Goal: Task Accomplishment & Management: Complete application form

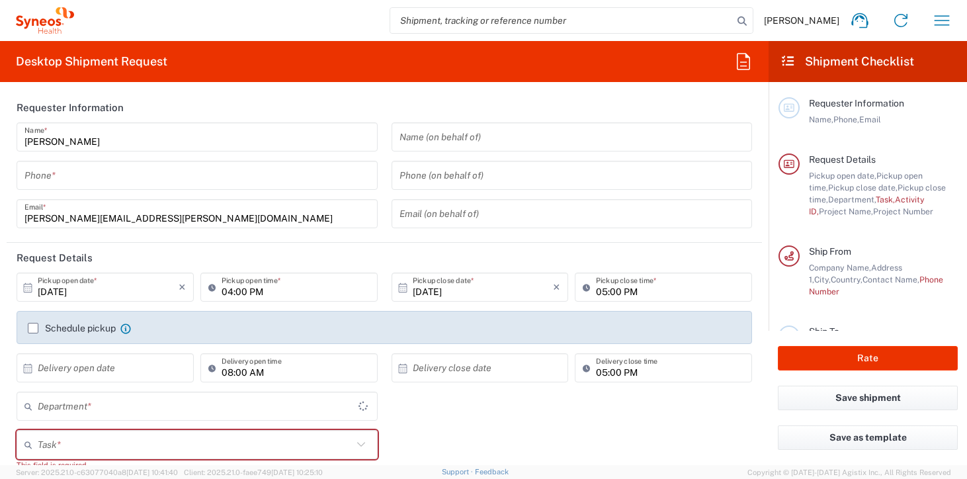
type input "England"
type input "4510"
type input "United Kingdom"
click at [944, 21] on icon "button" at bounding box center [942, 20] width 21 height 21
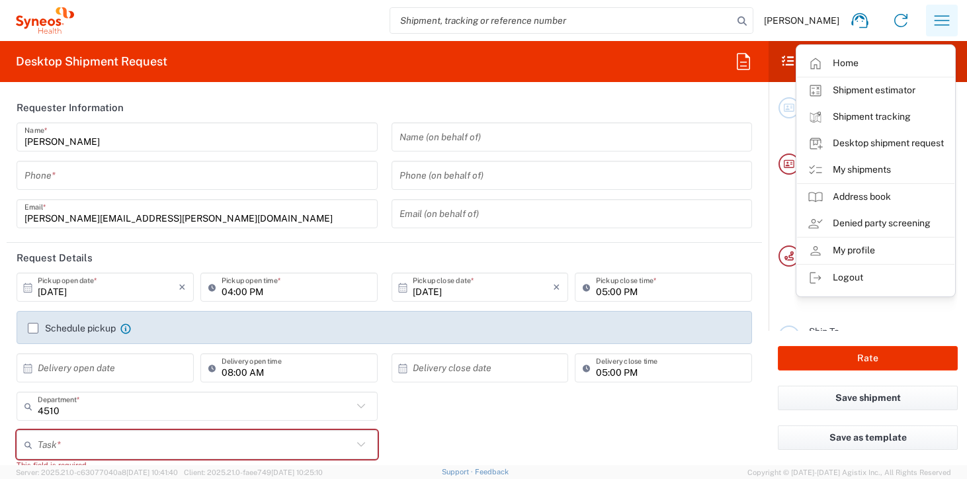
type input "Syneos Health UK Limited"
click at [872, 163] on link "My shipments" at bounding box center [875, 170] width 157 height 26
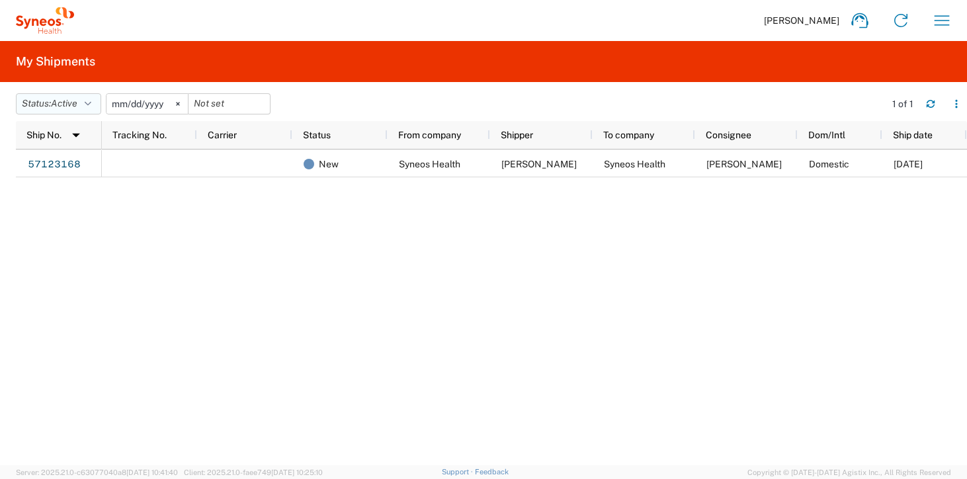
click at [77, 103] on span "Active" at bounding box center [64, 103] width 26 height 11
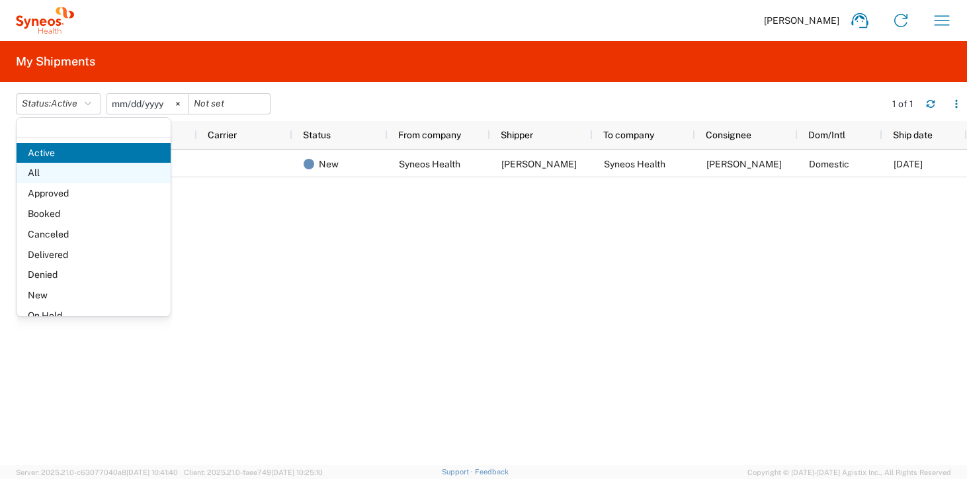
click at [46, 165] on span "All" at bounding box center [94, 173] width 154 height 21
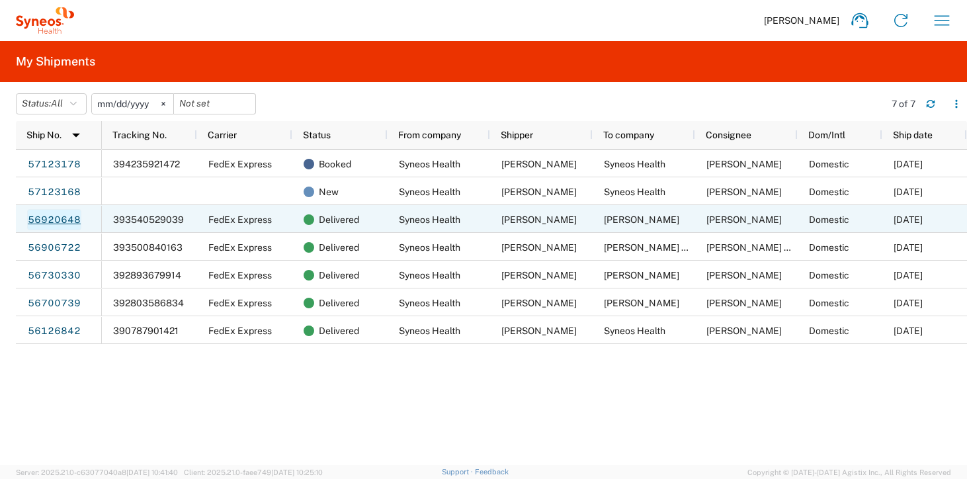
click at [62, 215] on link "56920648" at bounding box center [54, 219] width 54 height 21
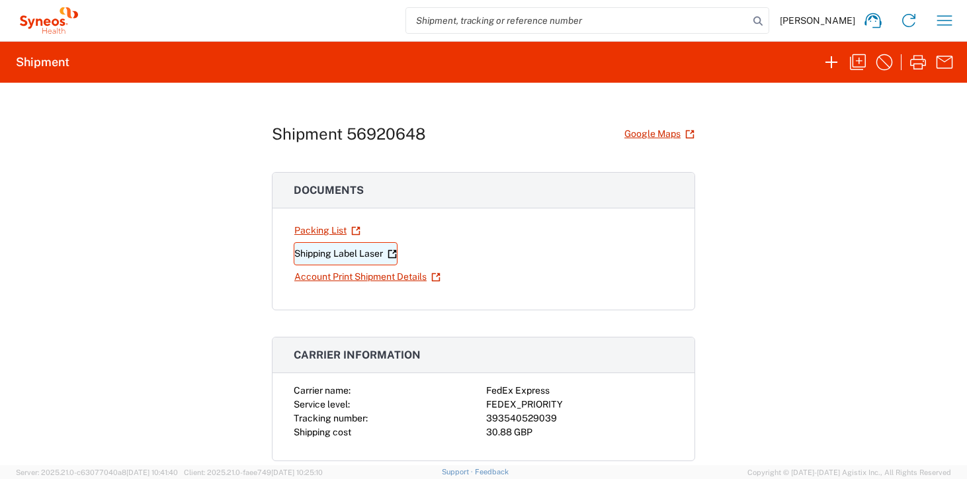
click at [334, 253] on link "Shipping Label Laser" at bounding box center [346, 253] width 104 height 23
click at [858, 66] on icon "button" at bounding box center [858, 62] width 21 height 21
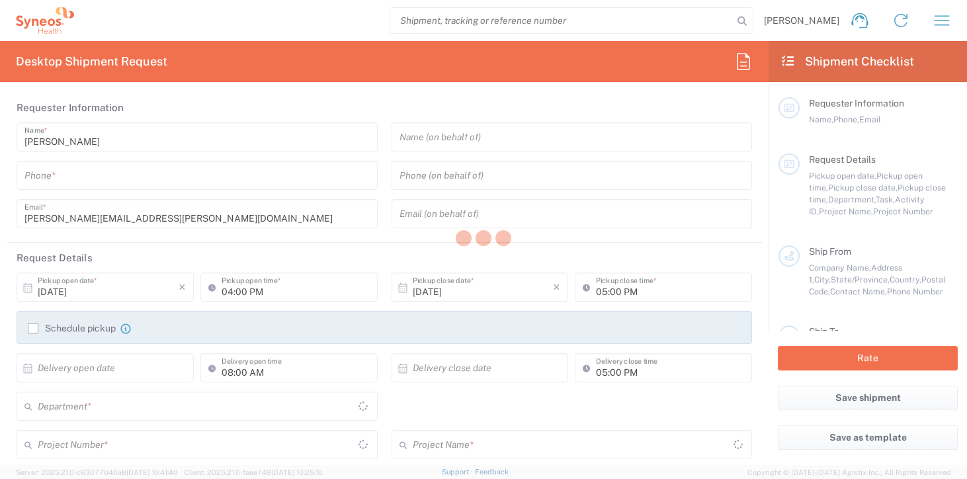
type input "07584991654"
type input "03:00 PM"
type input "04:00 PM"
type input "01:00 AM"
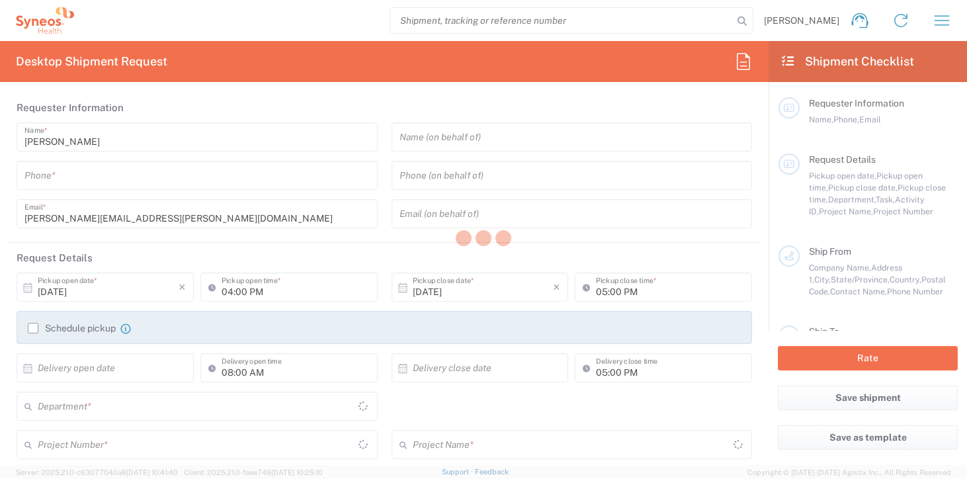
type input "Task"
type input "Break/Fix"
type textarea "jay.foulger@syneoshealth.com"
type input "Syneos Health"
type input "1 Pinehurst Road,"
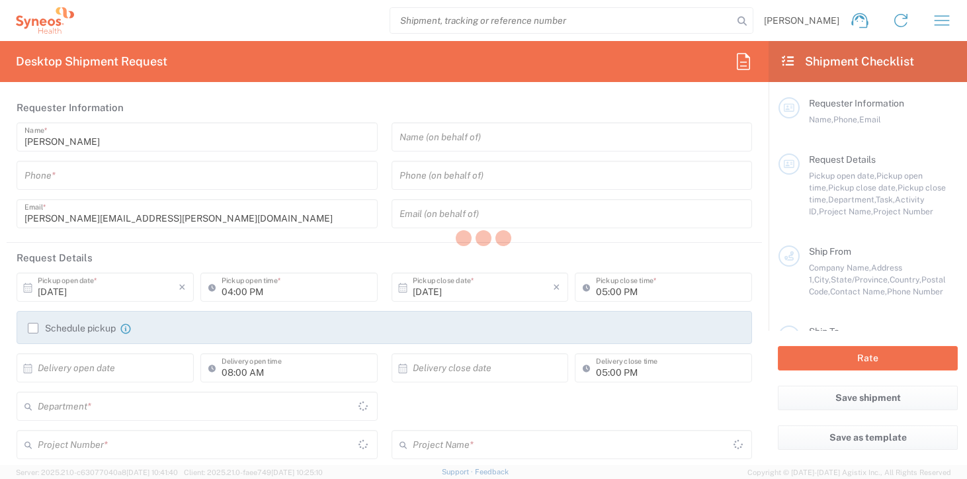
type input "Farnborough Business Park"
type input "Hampshire"
type input "United Kingdom"
type input "GU14 7BF"
type input "Jay Foulger"
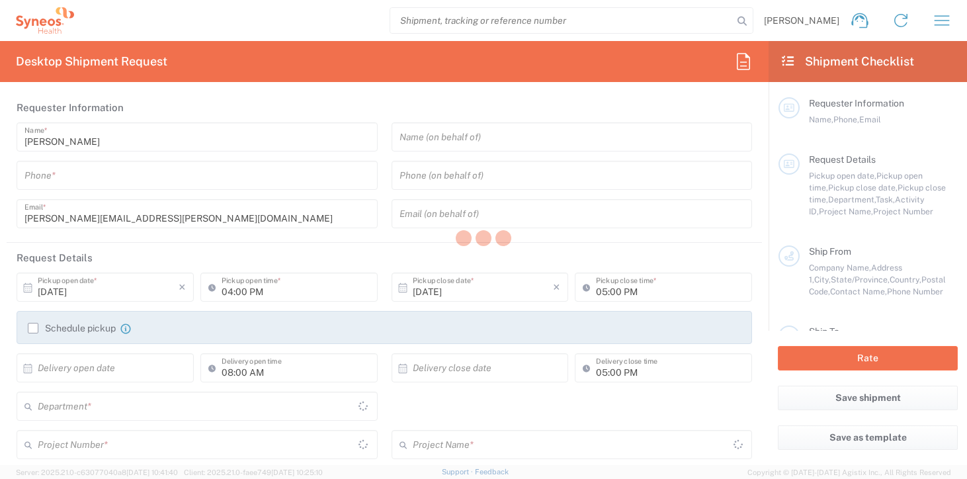
type input "07584991654"
type input "jay.foulger@syneoshealth.com"
type input "Business (General)"
type input "Dimitra Christaki"
type input "2 Napier Road"
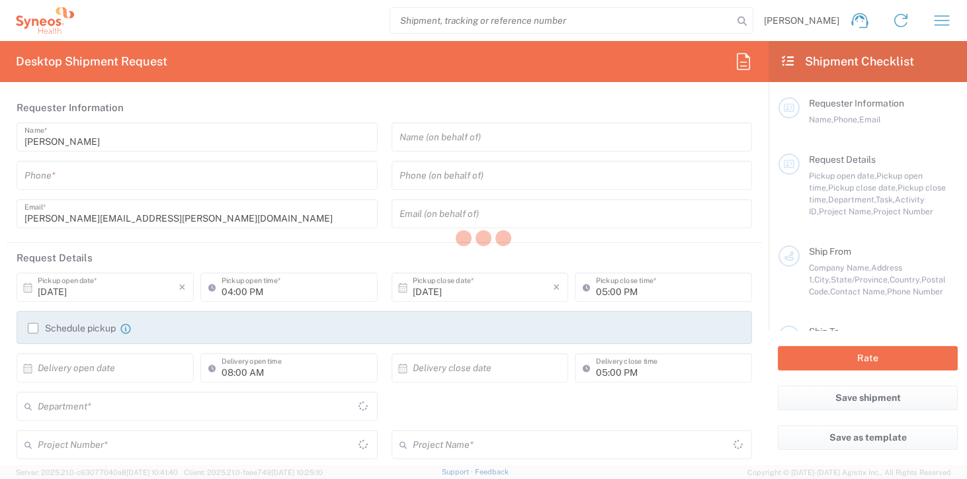
type input "Glasgow"
type input "United Kingdom"
type input "G51 2LG"
type input "Dimitra Christaki"
type input "07494705223"
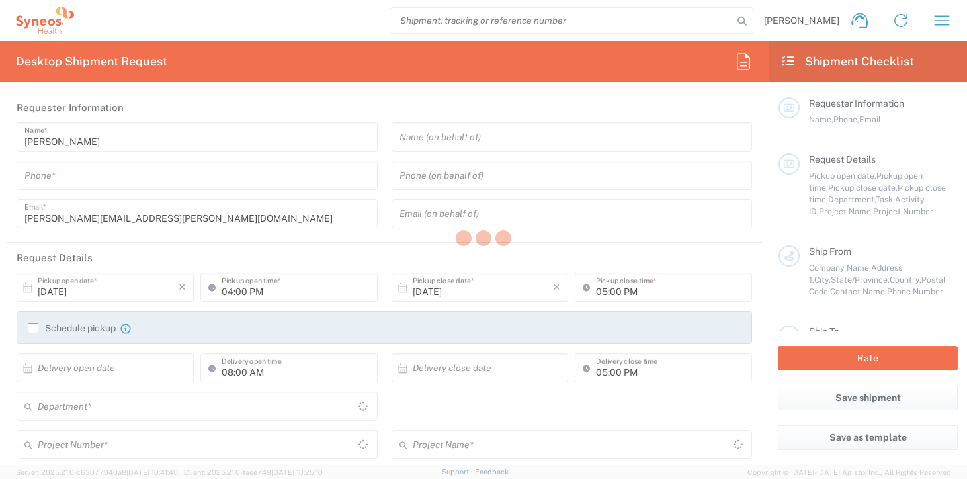
type input "dimitra.n.christakis@gmail.com"
type input "Residential/Home"
type input "Sender/Shipper"
type input "Repair/Warranty"
type input "Sender/Shipper"
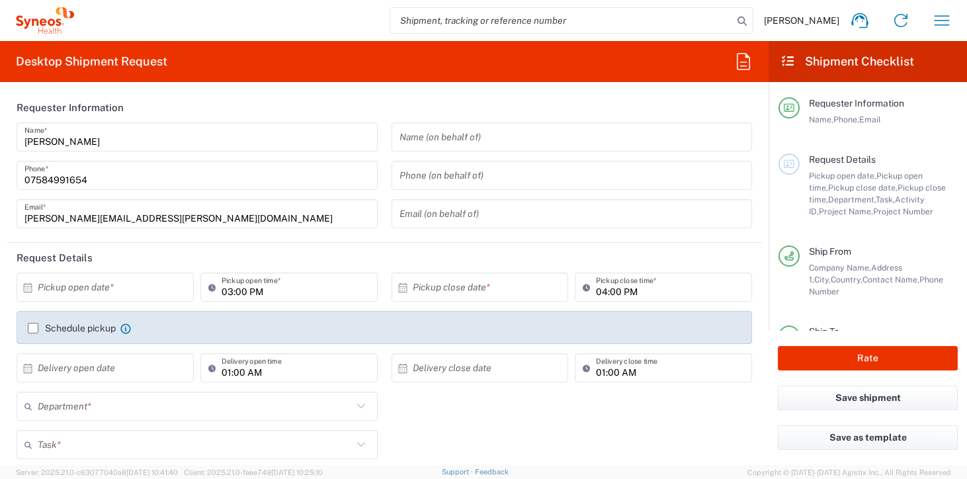
type input "England"
type input "Medium Box"
type input "Scotland"
type input "4510"
type input "4510 DEPARTMENTAL EXPENSE"
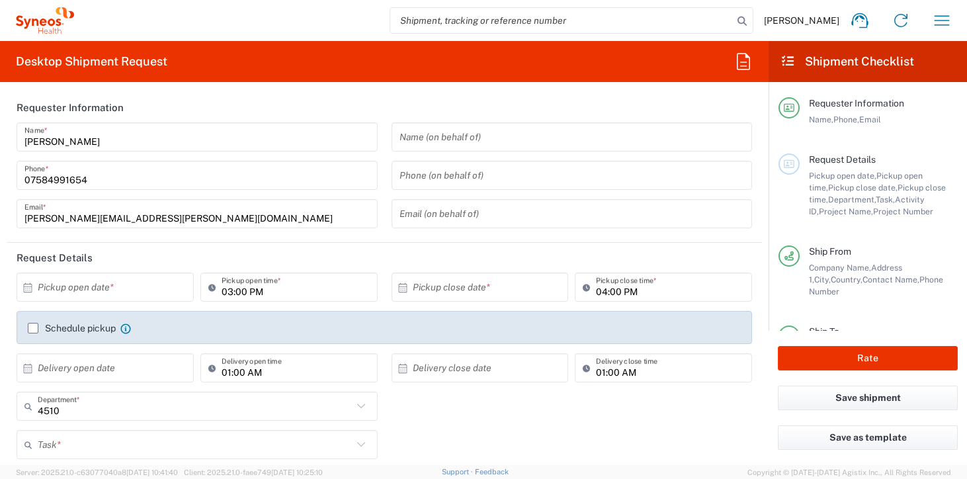
type input "4510 DEPARTMENTAL EXPENSE"
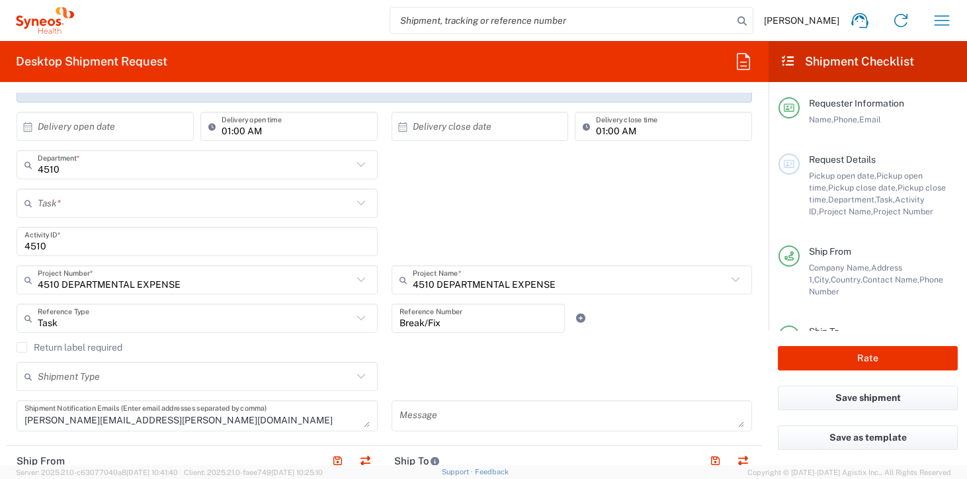
scroll to position [246, 0]
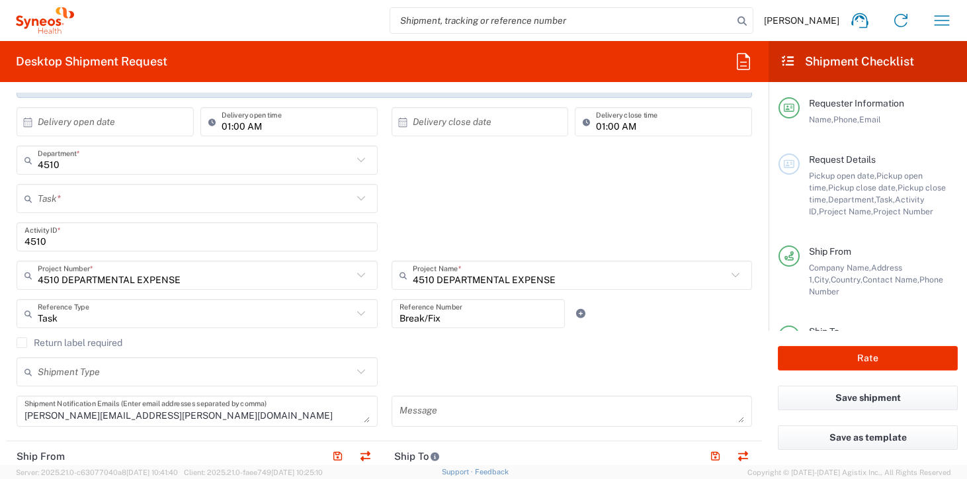
click at [355, 202] on icon at bounding box center [361, 198] width 17 height 17
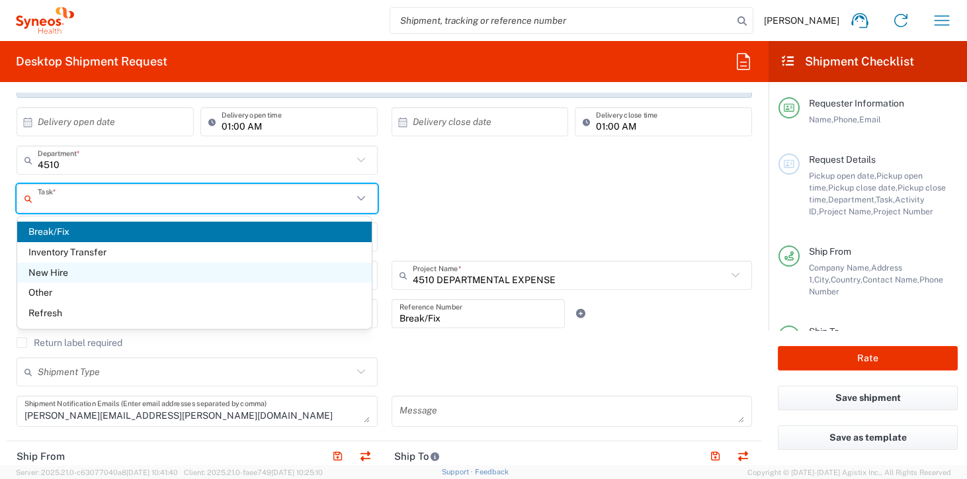
click at [94, 273] on span "New Hire" at bounding box center [194, 273] width 355 height 21
type input "New Hire"
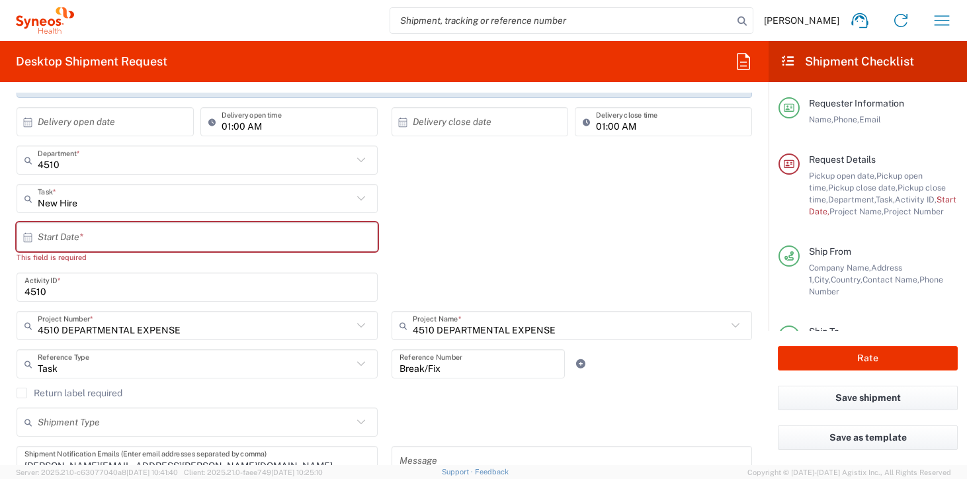
click at [191, 242] on input "text" at bounding box center [200, 237] width 325 height 23
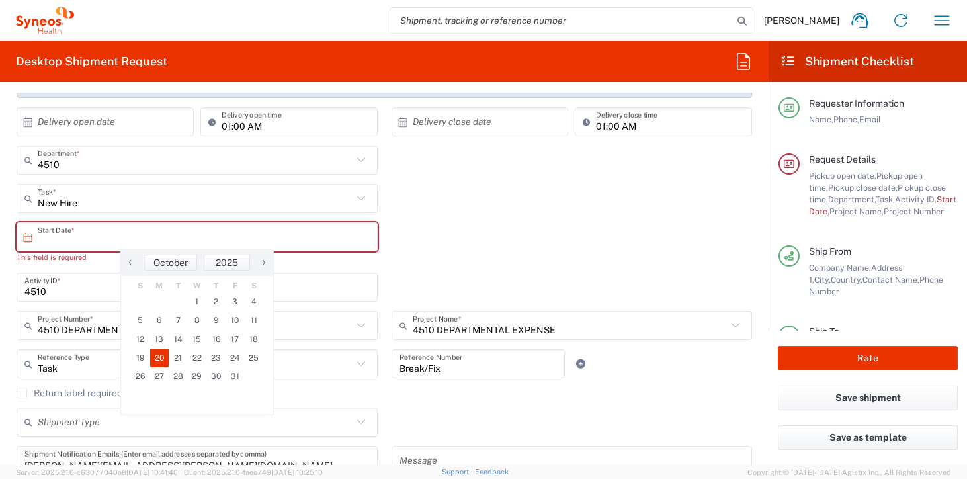
click at [159, 356] on span "20" at bounding box center [159, 358] width 19 height 19
type input "10/20/2025"
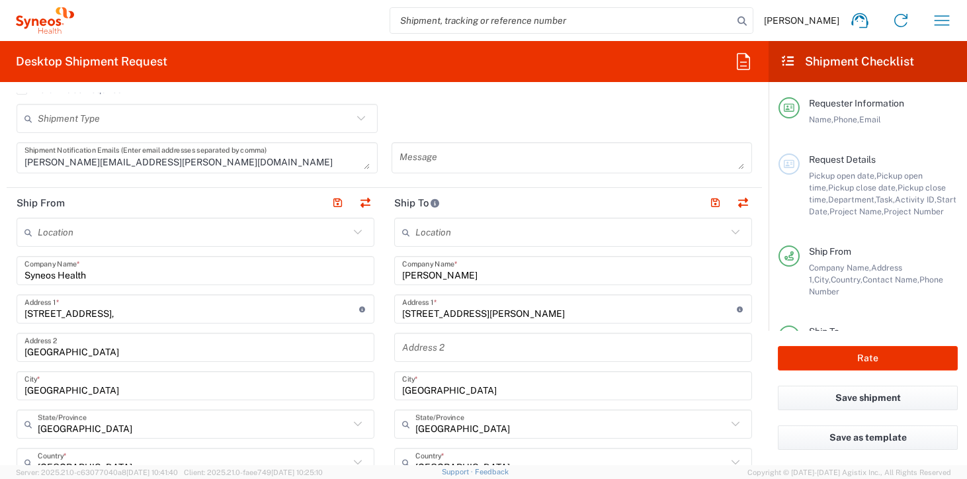
scroll to position [535, 0]
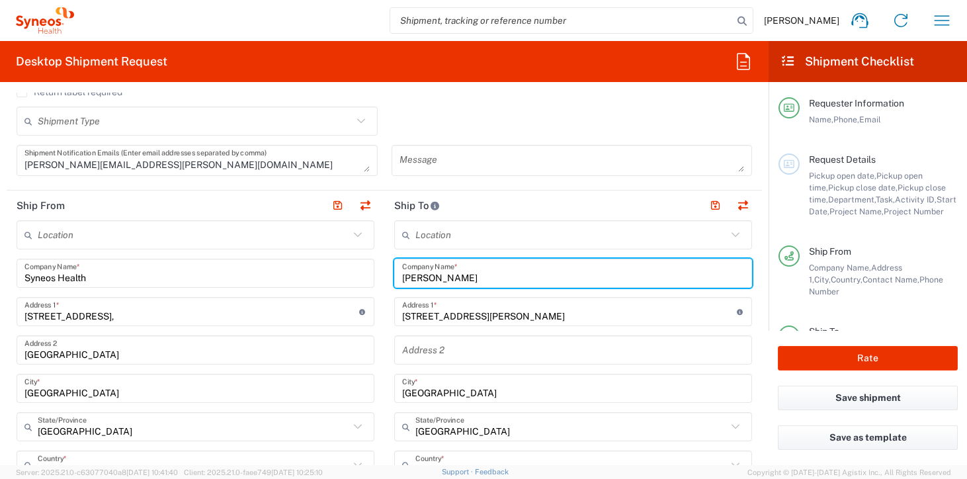
click at [510, 284] on input "Dimitra Christaki" at bounding box center [573, 273] width 342 height 23
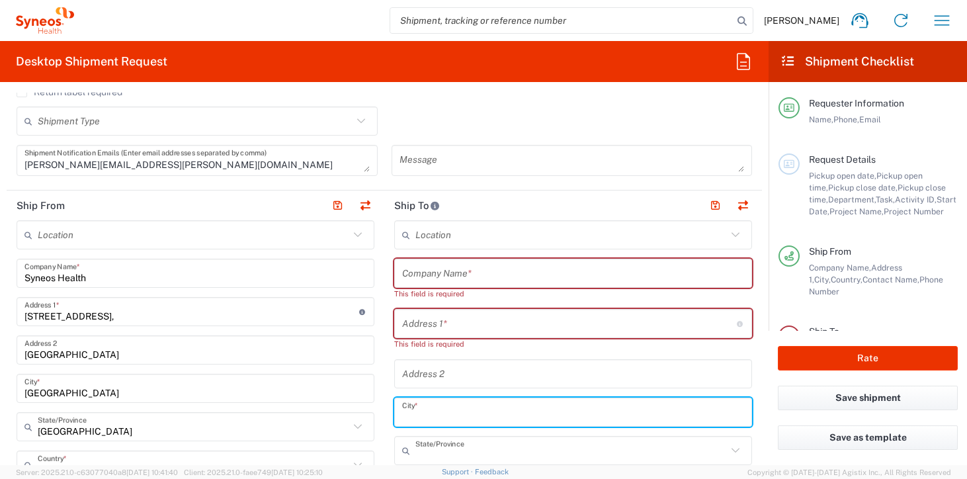
scroll to position [544, 0]
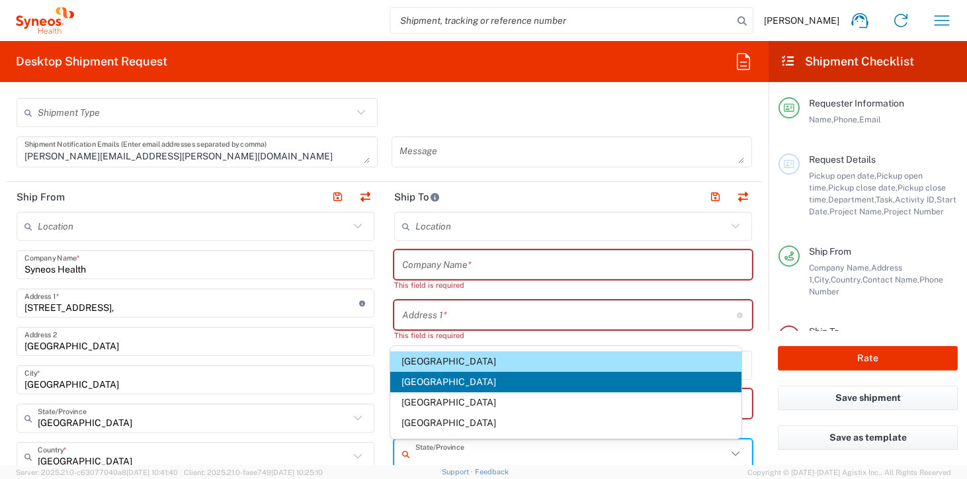
type input "England"
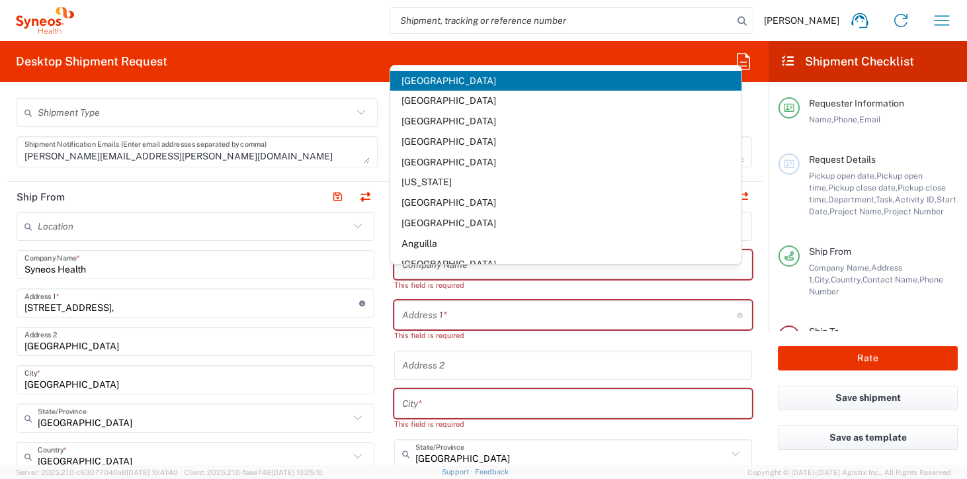
scroll to position [757, 0]
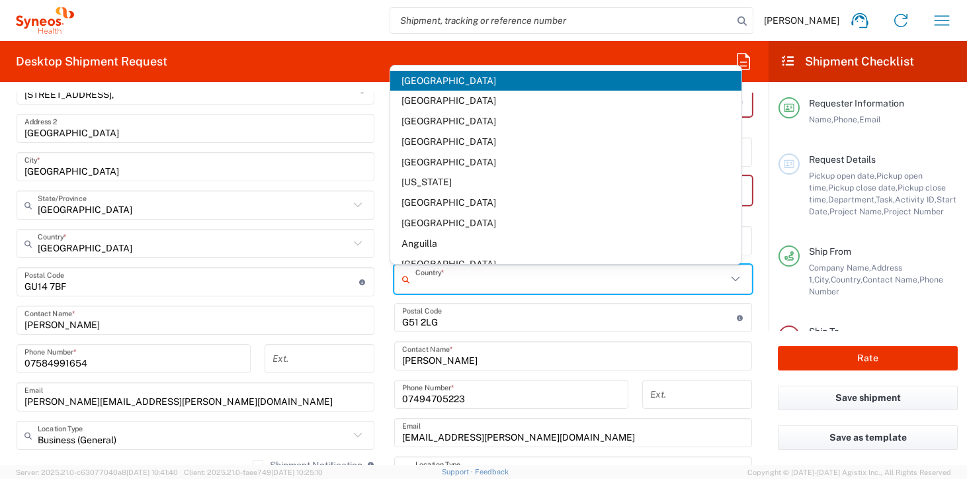
click at [466, 83] on span "United Kingdom" at bounding box center [566, 81] width 352 height 21
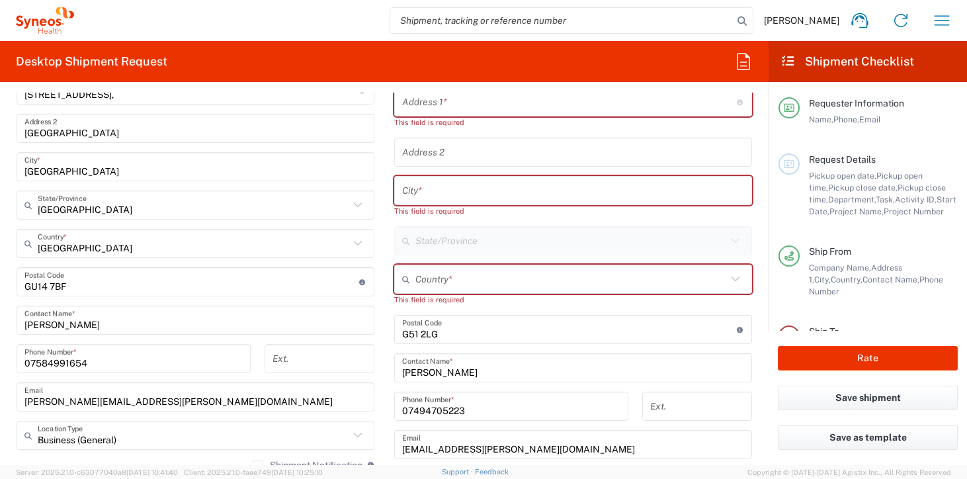
click at [488, 282] on input "text" at bounding box center [572, 279] width 312 height 23
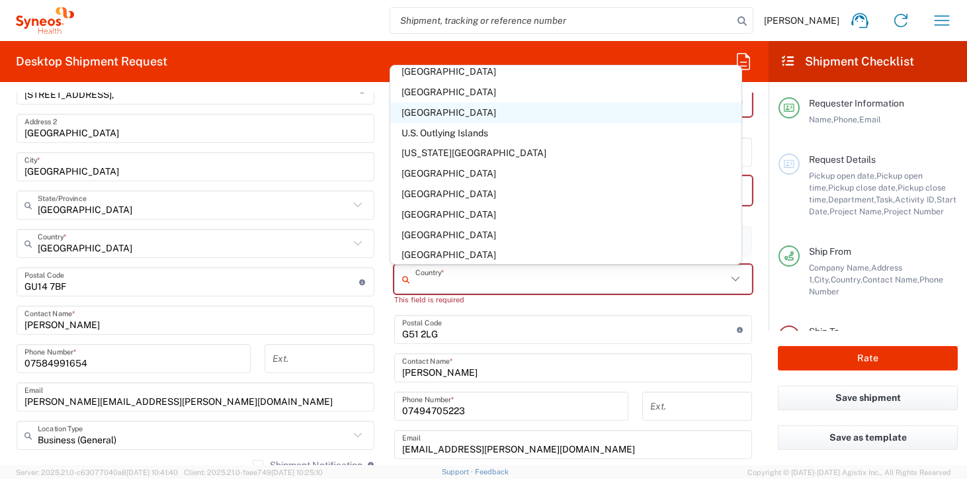
scroll to position [4657, 0]
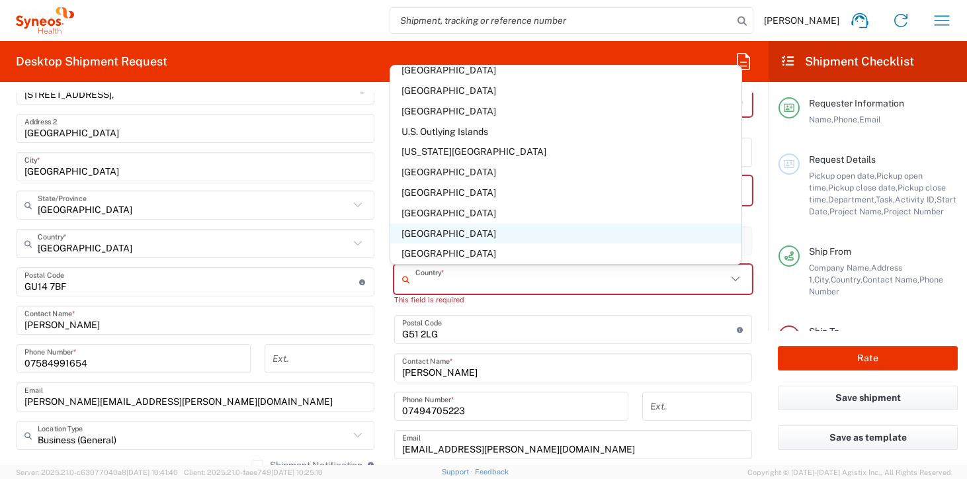
click at [437, 228] on span "United Kingdom" at bounding box center [566, 234] width 352 height 21
type input "United Kingdom"
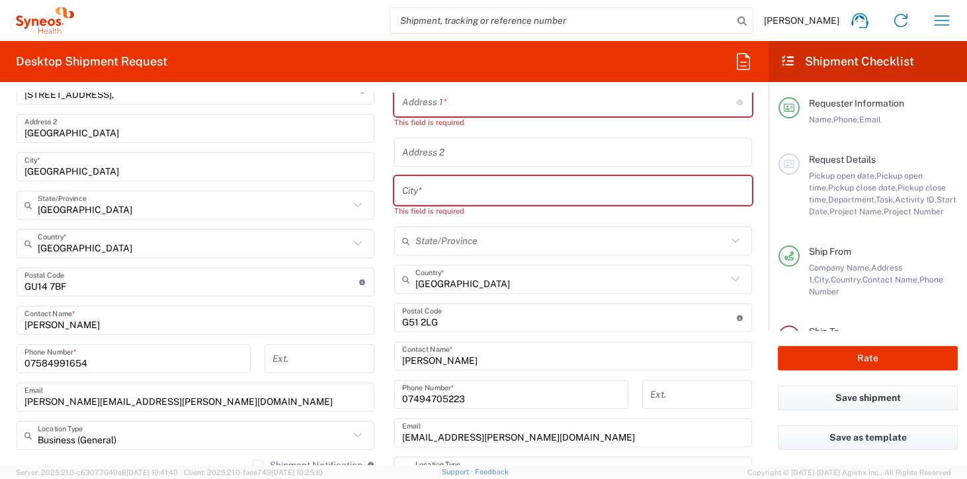
click at [447, 189] on input "text" at bounding box center [573, 190] width 342 height 23
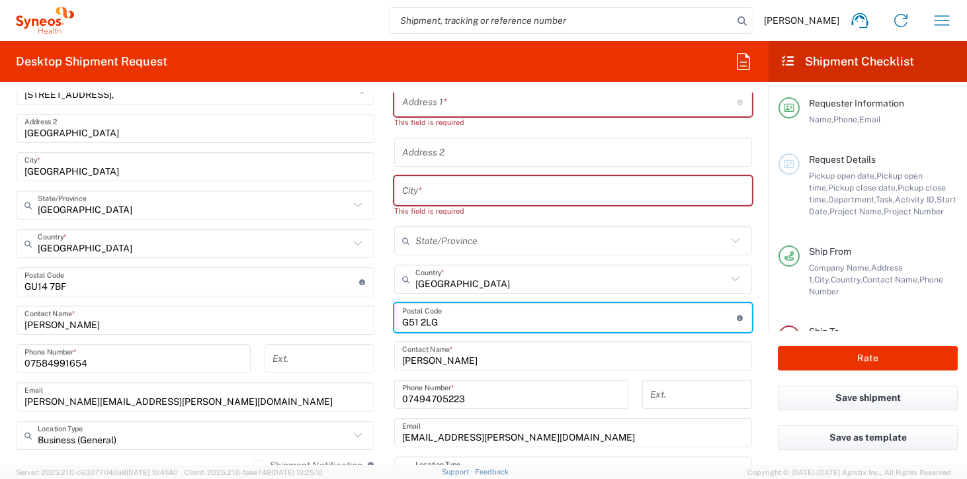
click at [460, 323] on input "undefined" at bounding box center [569, 317] width 335 height 23
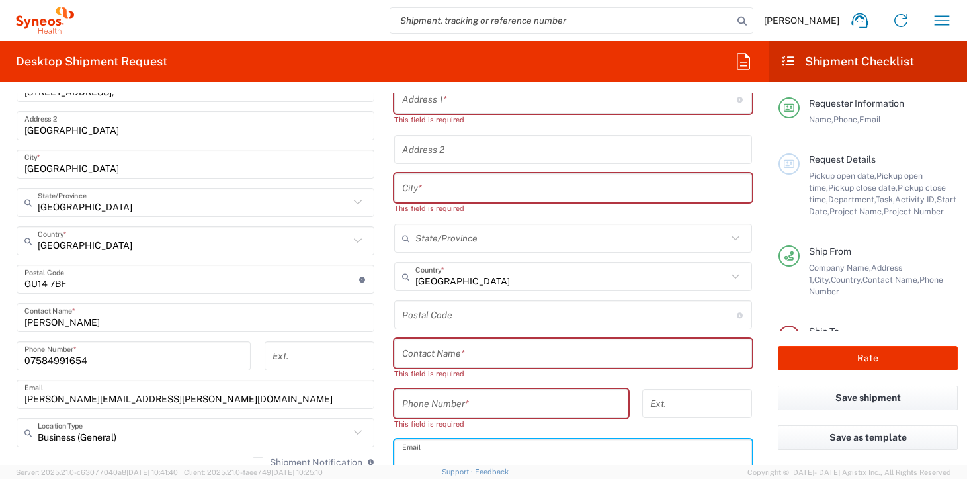
scroll to position [973, 0]
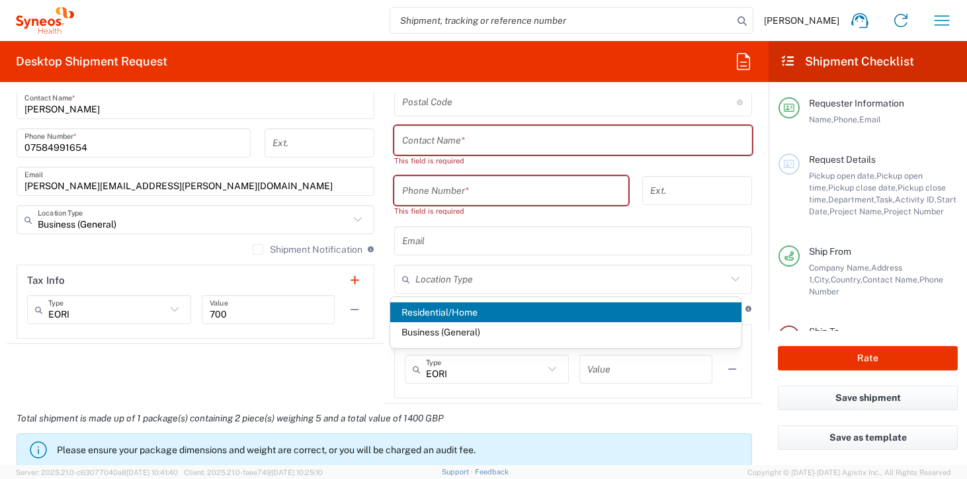
click at [433, 300] on div "Residential/Home Business (General)" at bounding box center [566, 323] width 352 height 52
click at [432, 304] on span "Residential/Home" at bounding box center [566, 312] width 352 height 21
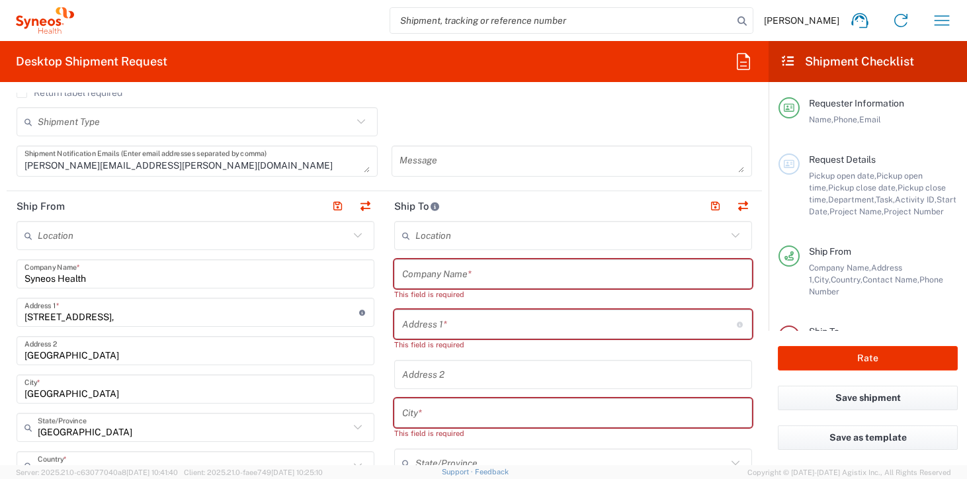
scroll to position [554, 0]
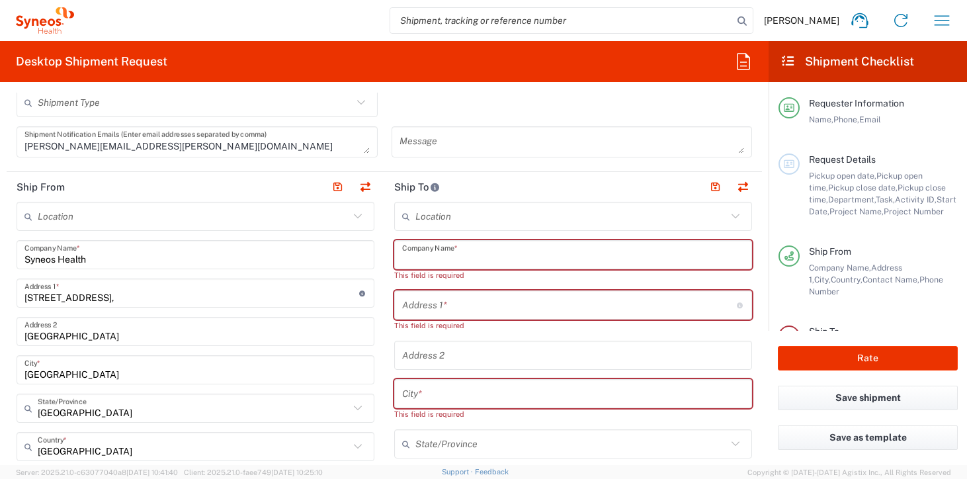
click at [442, 255] on input "text" at bounding box center [573, 255] width 342 height 23
click at [439, 259] on input "text" at bounding box center [573, 255] width 342 height 23
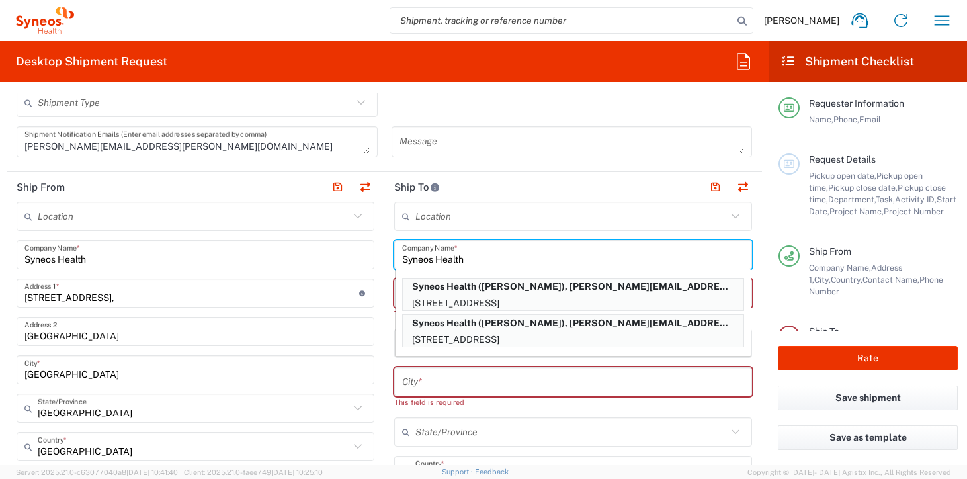
type input "Syneos Health"
